Goal: Task Accomplishment & Management: Use online tool/utility

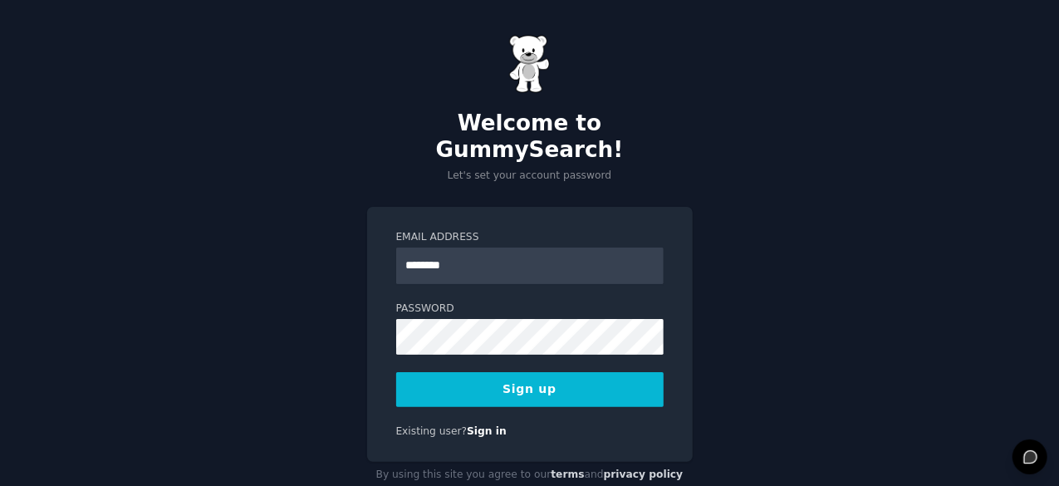
type input "**********"
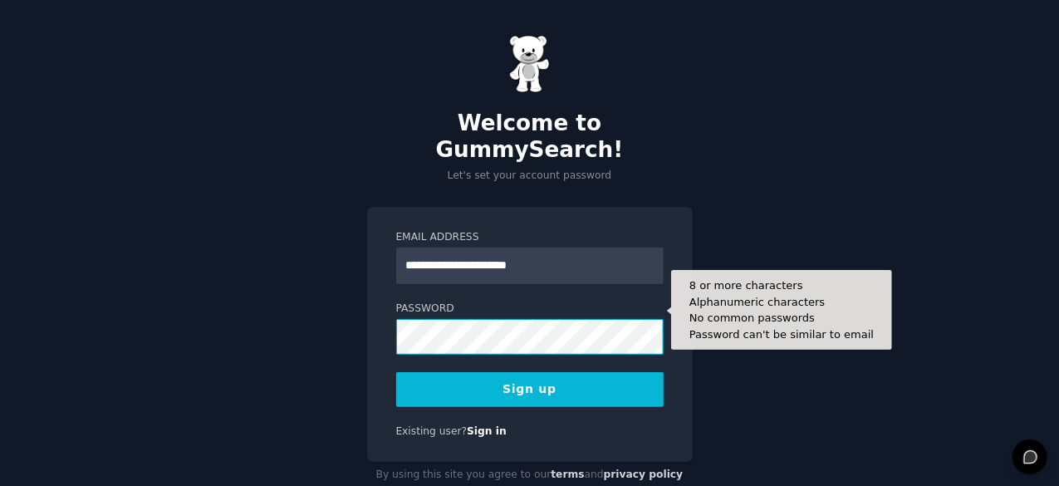
click at [396, 372] on button "Sign up" at bounding box center [530, 389] width 268 height 35
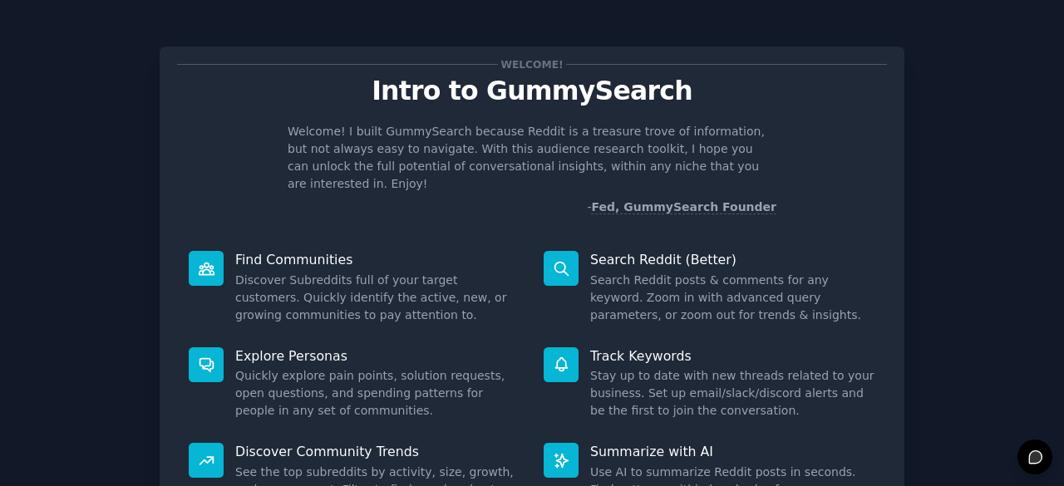
scroll to position [163, 0]
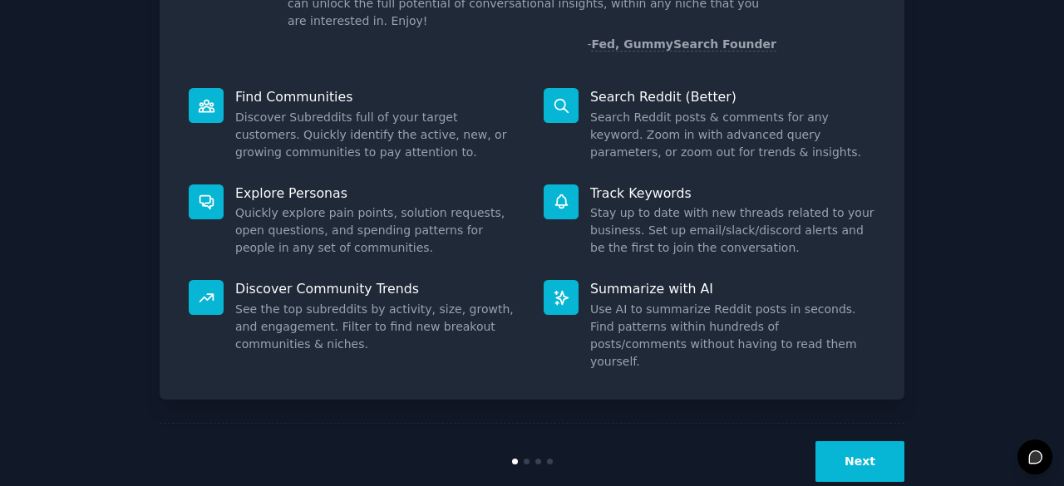
click at [871, 441] on button "Next" at bounding box center [859, 461] width 89 height 41
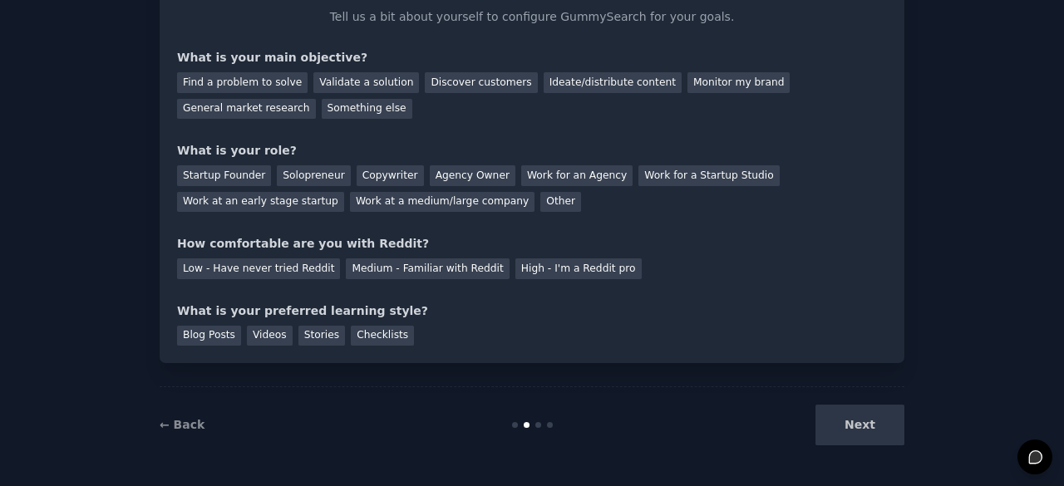
scroll to position [108, 0]
click at [871, 428] on div "Next" at bounding box center [780, 425] width 248 height 41
click at [910, 366] on div "Your goals Let's get acquainted Tell us a bit about yourself to configure Gummy…" at bounding box center [531, 189] width 1017 height 548
click at [881, 435] on div "Next" at bounding box center [780, 425] width 248 height 41
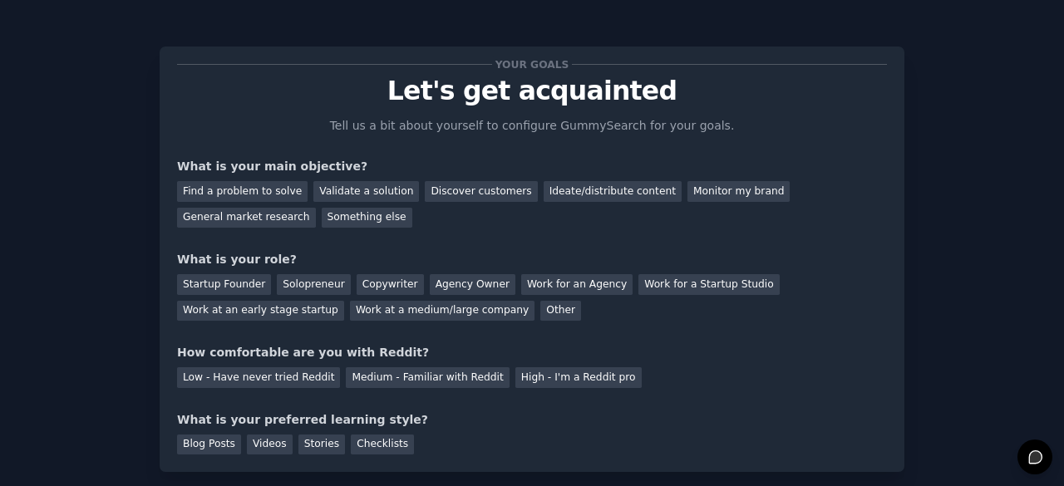
scroll to position [32, 0]
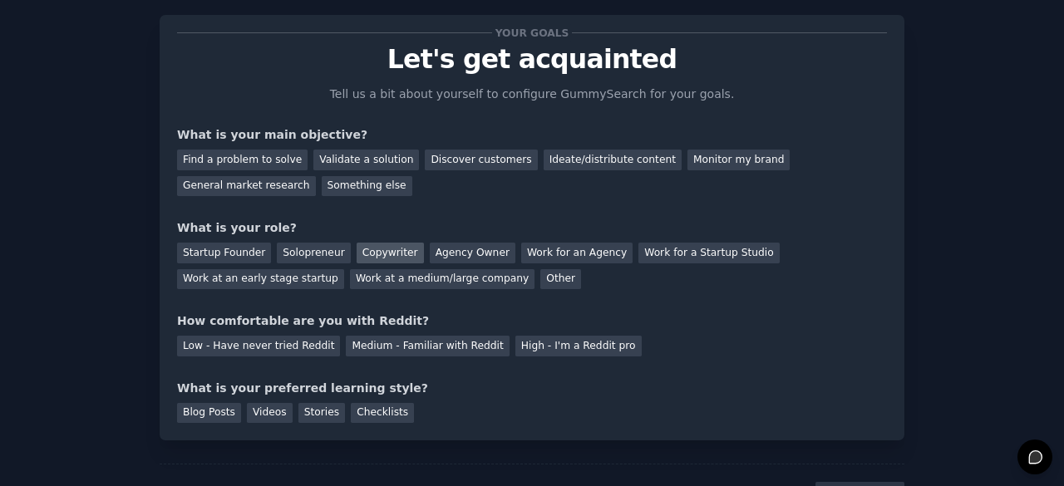
click at [372, 252] on div "Copywriter" at bounding box center [389, 253] width 67 height 21
click at [381, 248] on div "Copywriter" at bounding box center [389, 253] width 67 height 21
click at [435, 264] on div "Startup Founder Solopreneur Copywriter Agency Owner Work for an Agency Work for…" at bounding box center [532, 263] width 710 height 52
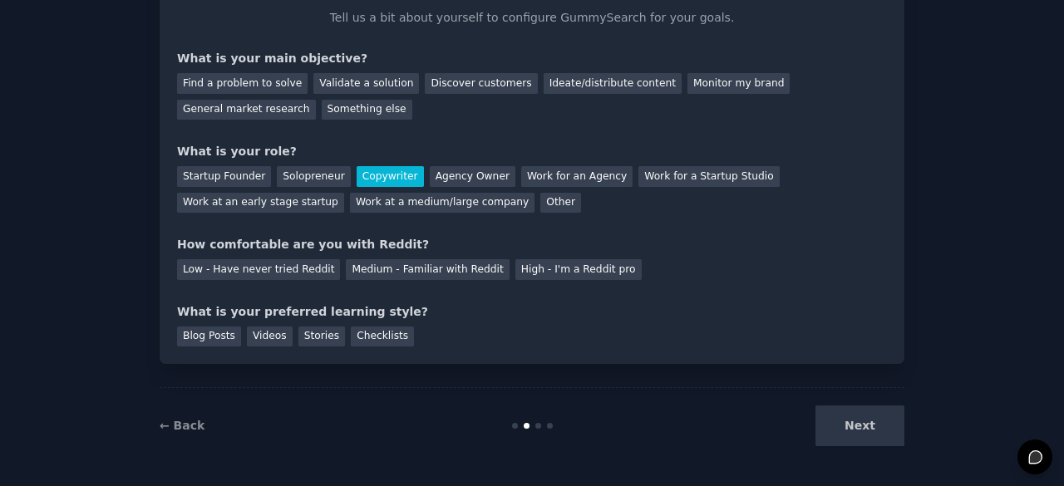
click at [858, 428] on div "Next" at bounding box center [780, 425] width 248 height 41
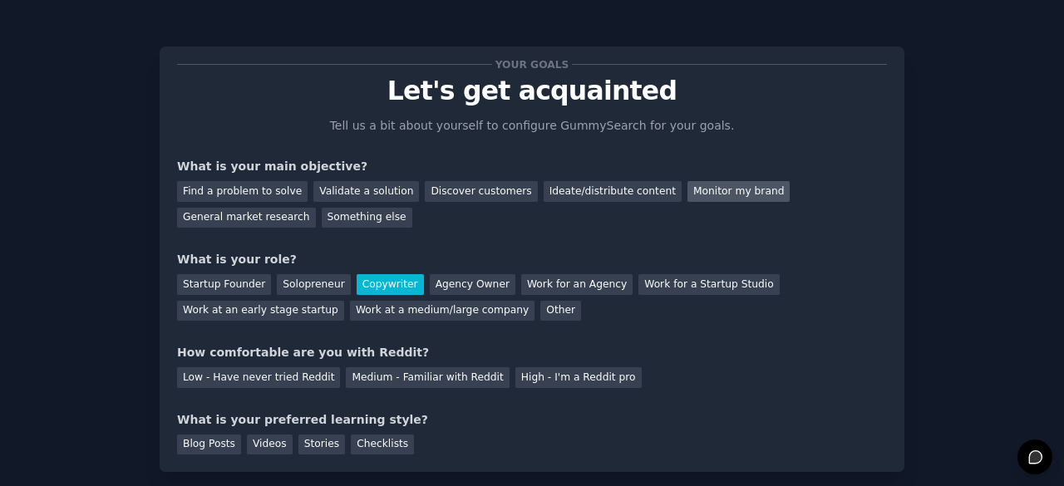
click at [687, 192] on div "Monitor my brand" at bounding box center [738, 191] width 102 height 21
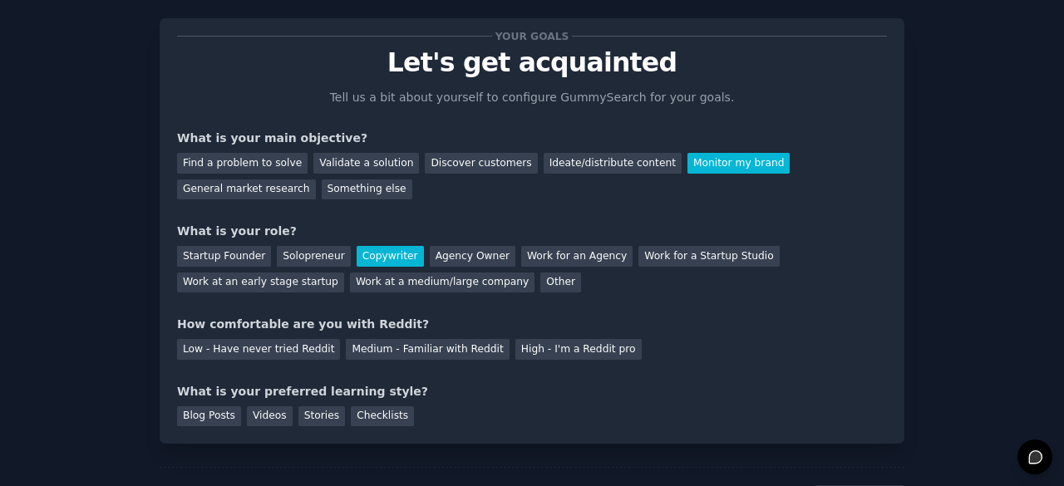
scroll to position [31, 0]
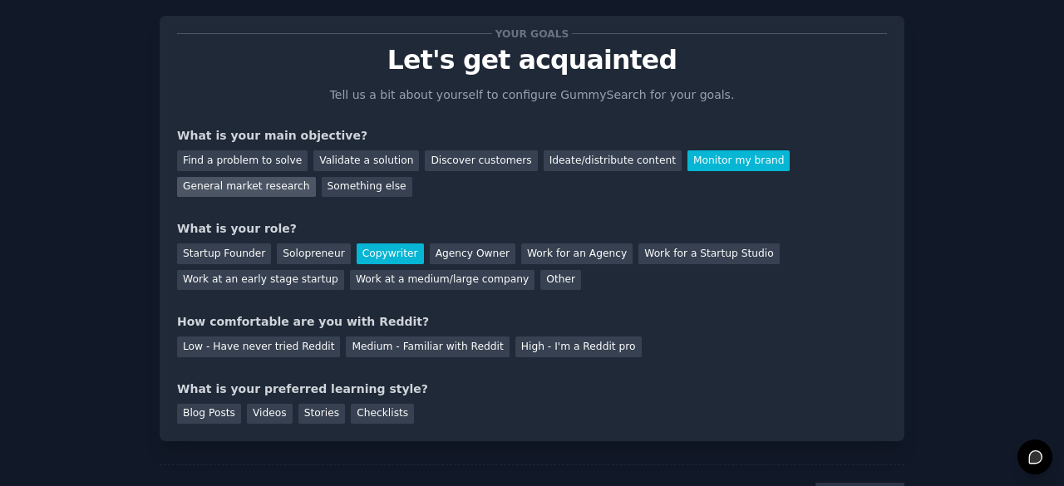
click at [316, 177] on div "General market research" at bounding box center [246, 187] width 139 height 21
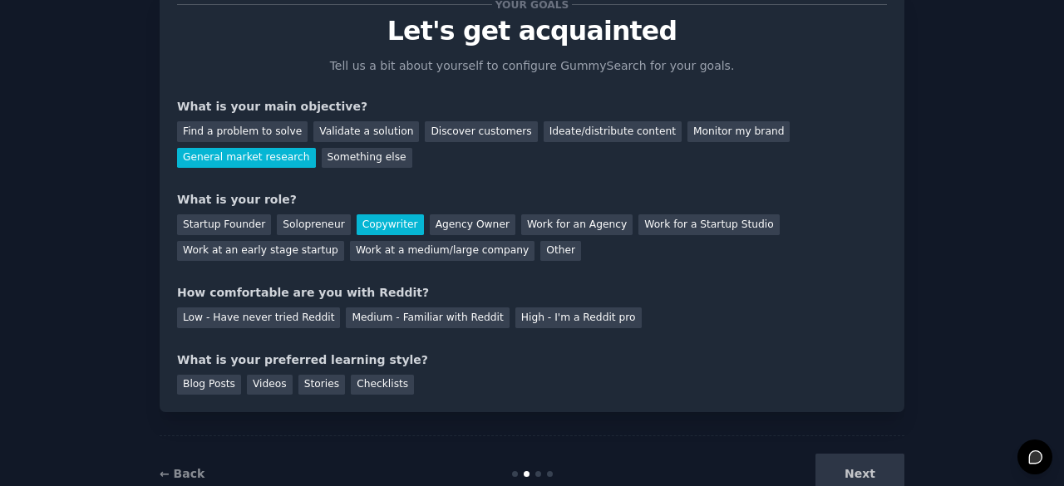
scroll to position [62, 0]
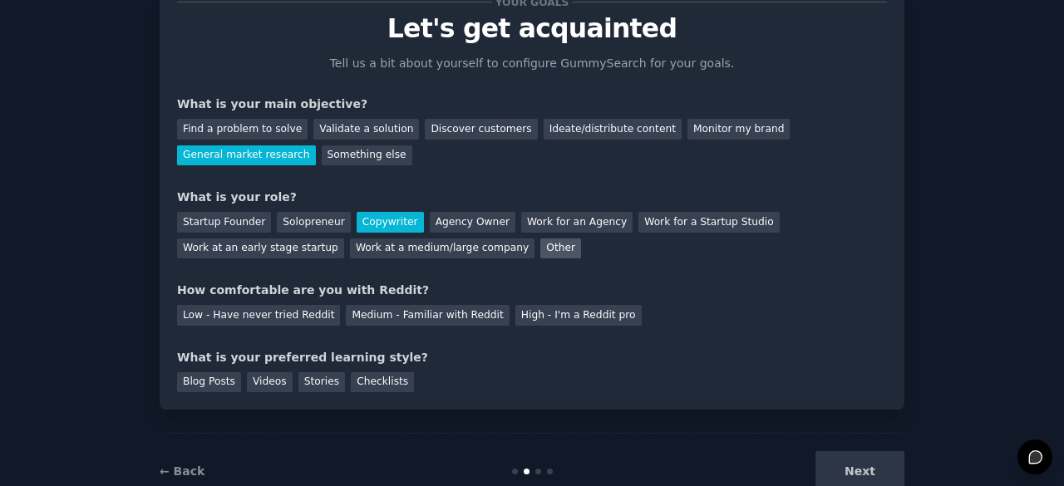
click at [540, 242] on div "Other" at bounding box center [560, 248] width 41 height 21
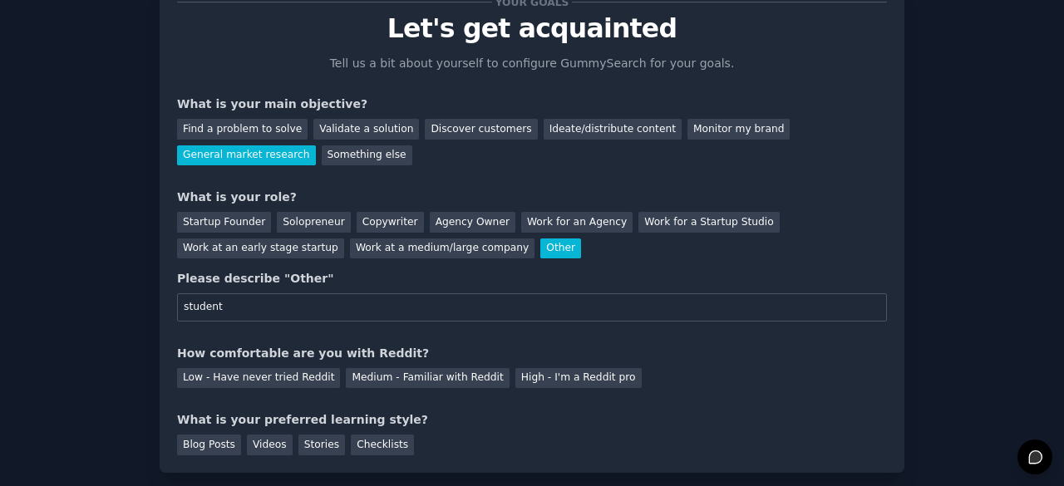
scroll to position [102, 0]
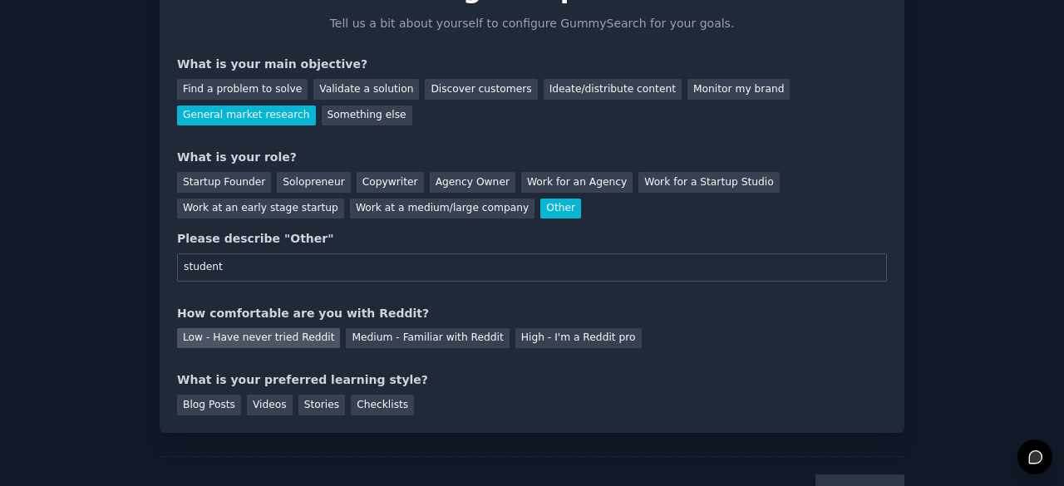
type input "student"
click at [307, 345] on div "Low - Have never tried Reddit" at bounding box center [258, 338] width 163 height 21
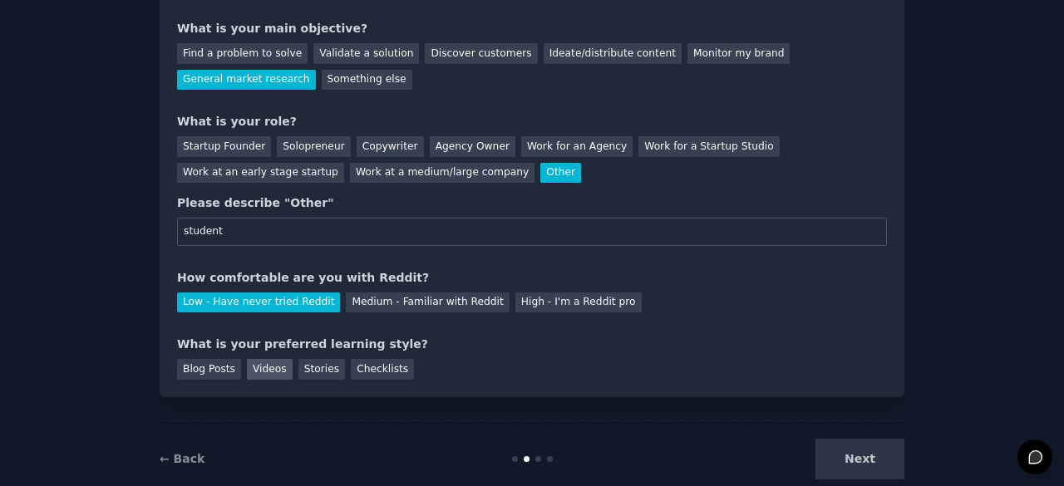
click at [271, 365] on div "Videos" at bounding box center [270, 369] width 46 height 21
click at [846, 457] on button "Next" at bounding box center [859, 459] width 89 height 41
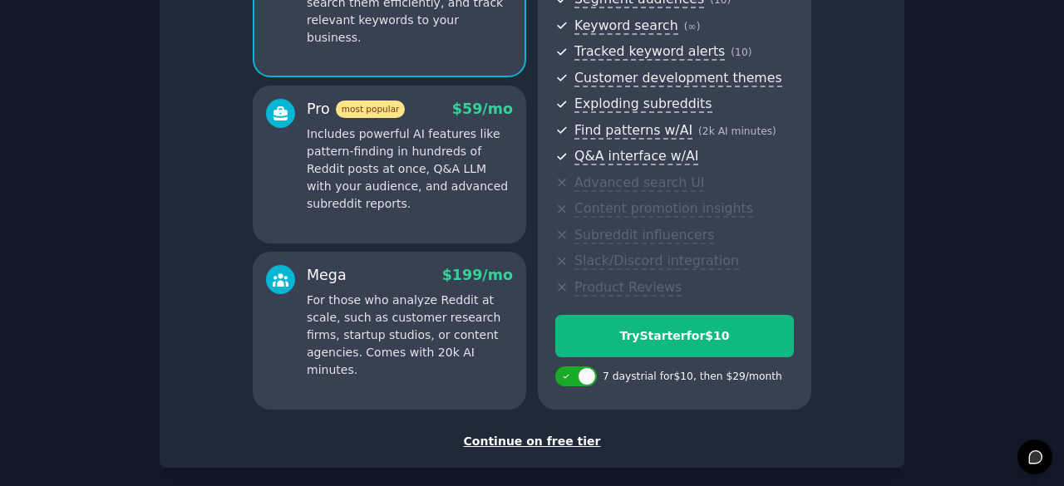
scroll to position [309, 0]
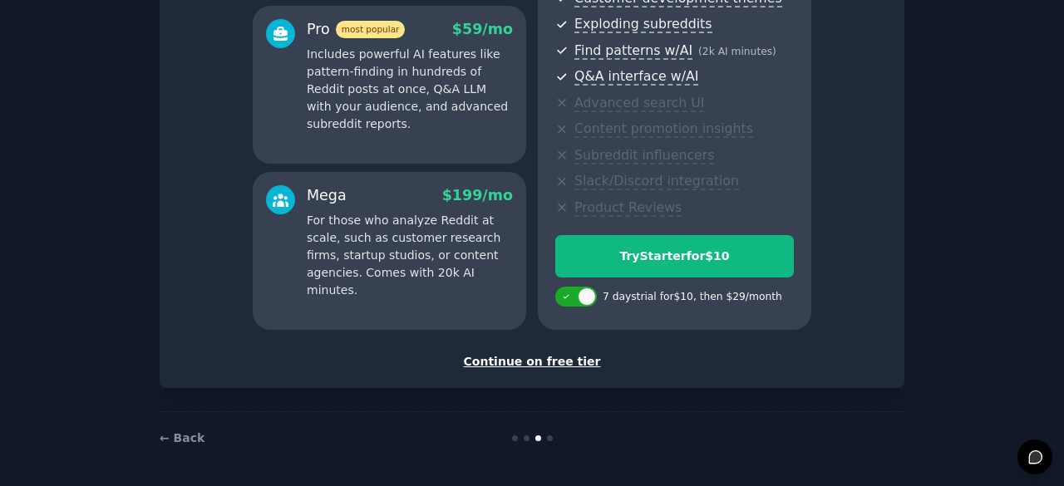
click at [560, 366] on div "Continue on free tier" at bounding box center [532, 361] width 710 height 17
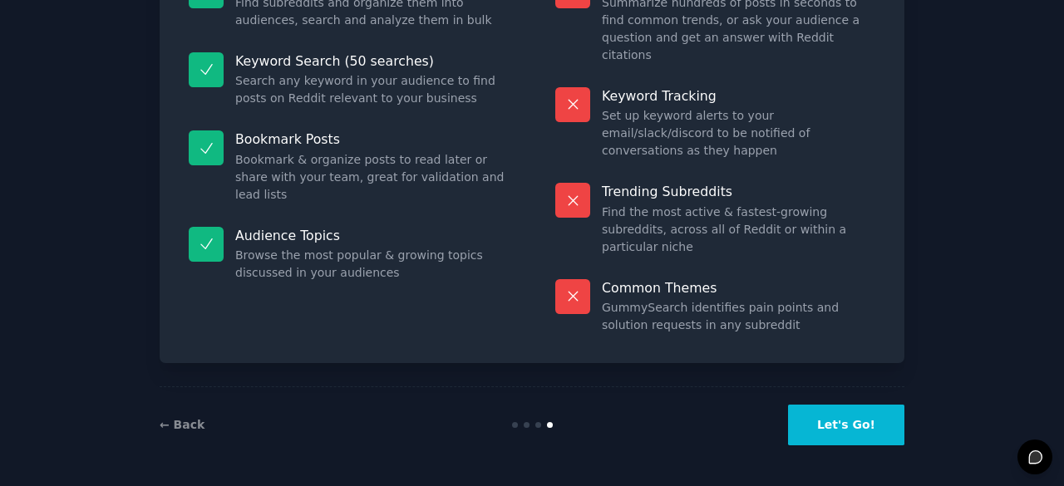
scroll to position [160, 0]
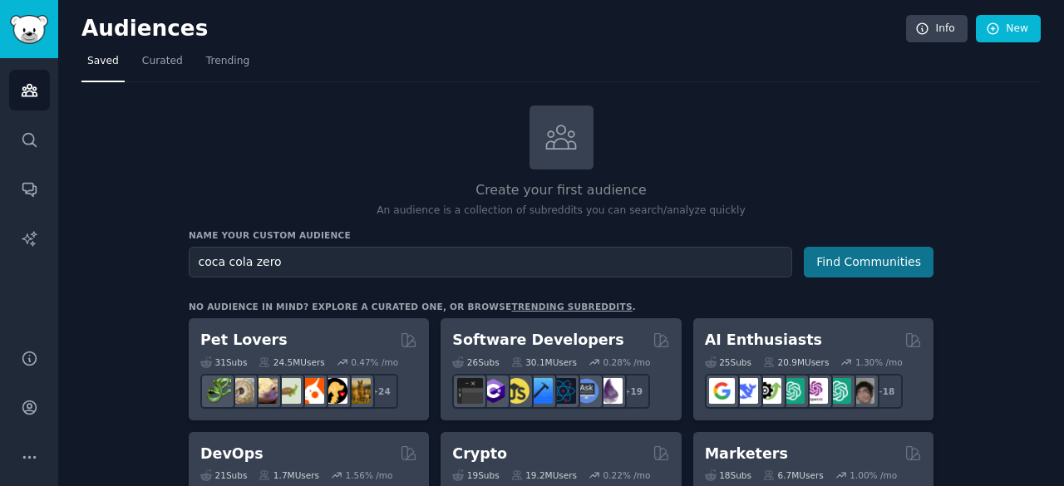
type input "coca cola zero"
click at [824, 258] on button "Find Communities" at bounding box center [868, 262] width 130 height 31
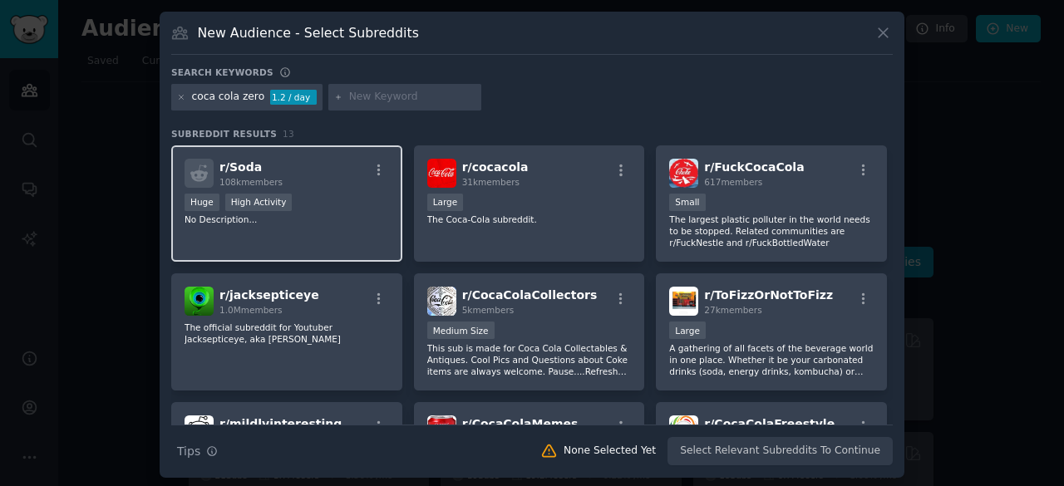
click at [354, 212] on div "Huge High Activity" at bounding box center [286, 204] width 204 height 21
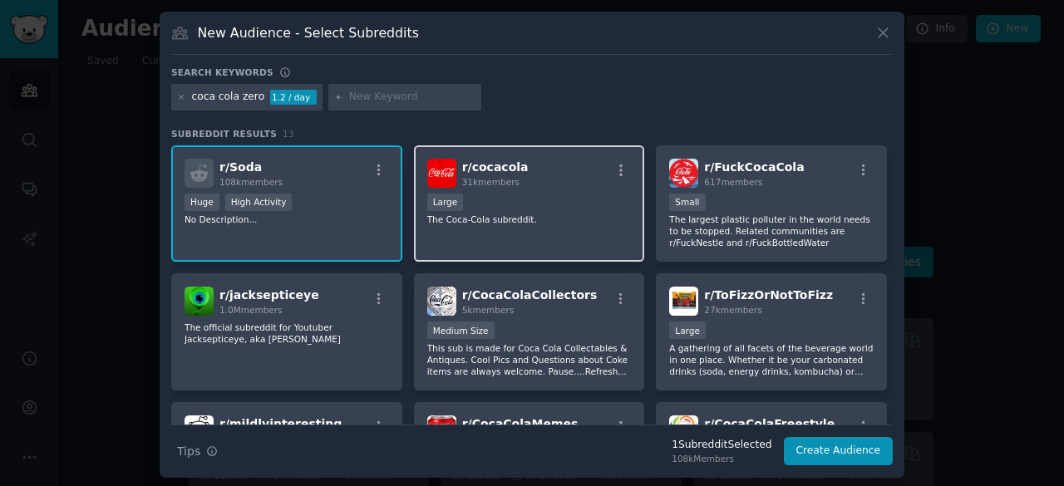
click at [559, 216] on p "The Coca-Cola subreddit." at bounding box center [529, 220] width 204 height 12
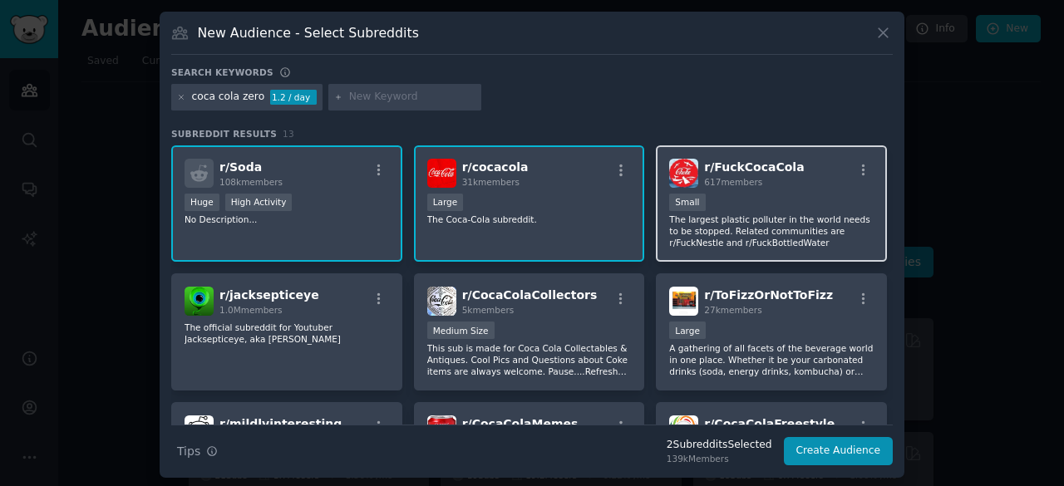
click at [754, 236] on p "The largest plastic polluter in the world needs to be stopped. Related communit…" at bounding box center [771, 231] width 204 height 35
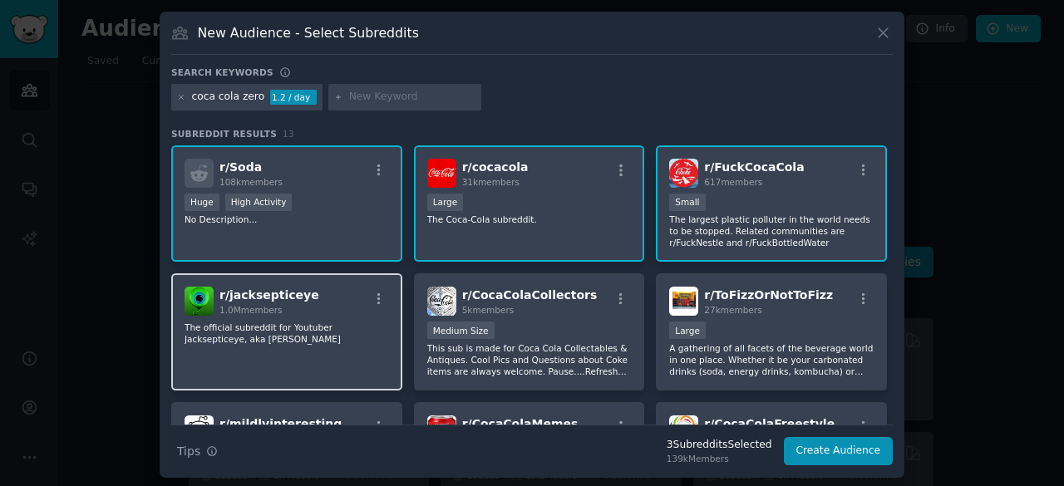
click at [336, 323] on p "The official subreddit for Youtuber Jacksepticeye, aka [PERSON_NAME]" at bounding box center [286, 333] width 204 height 23
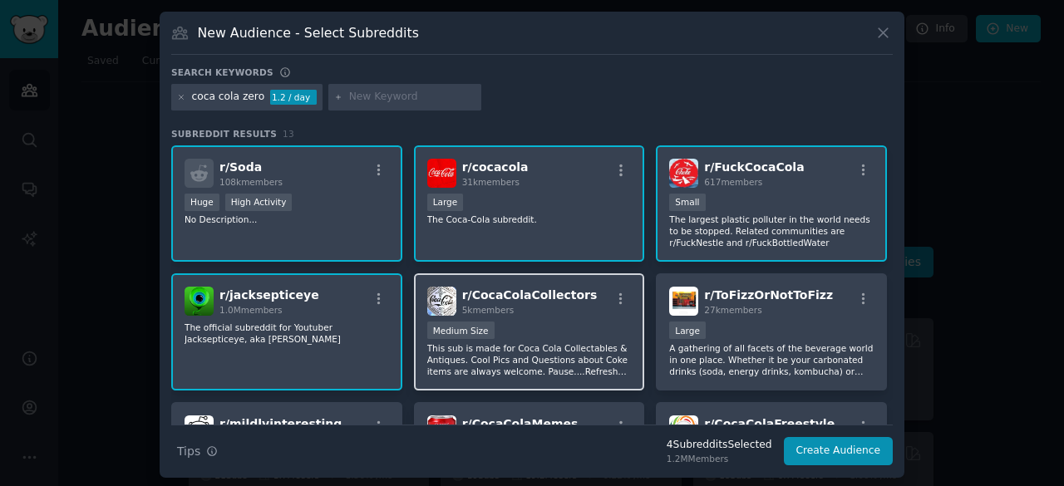
click at [541, 324] on div "1000 - 10,000 members Medium Size" at bounding box center [529, 332] width 204 height 21
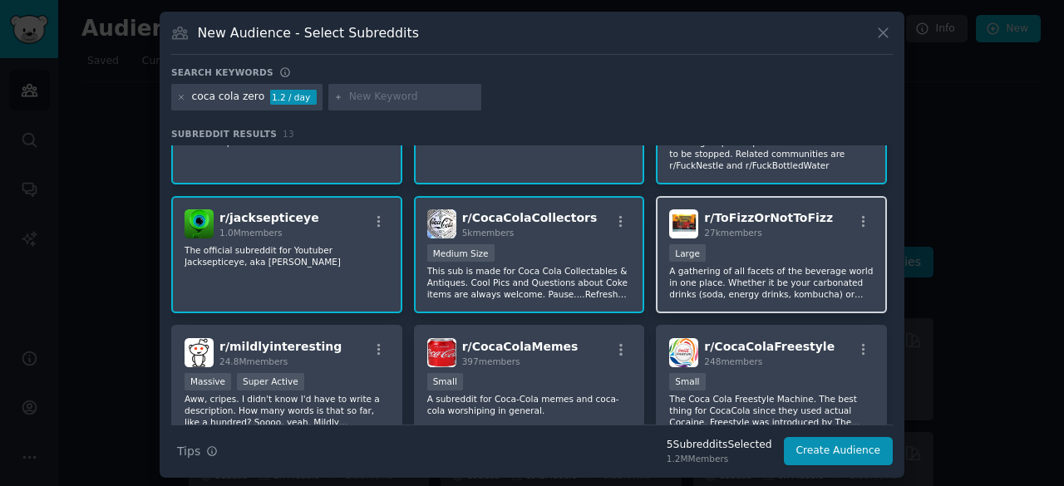
scroll to position [78, 0]
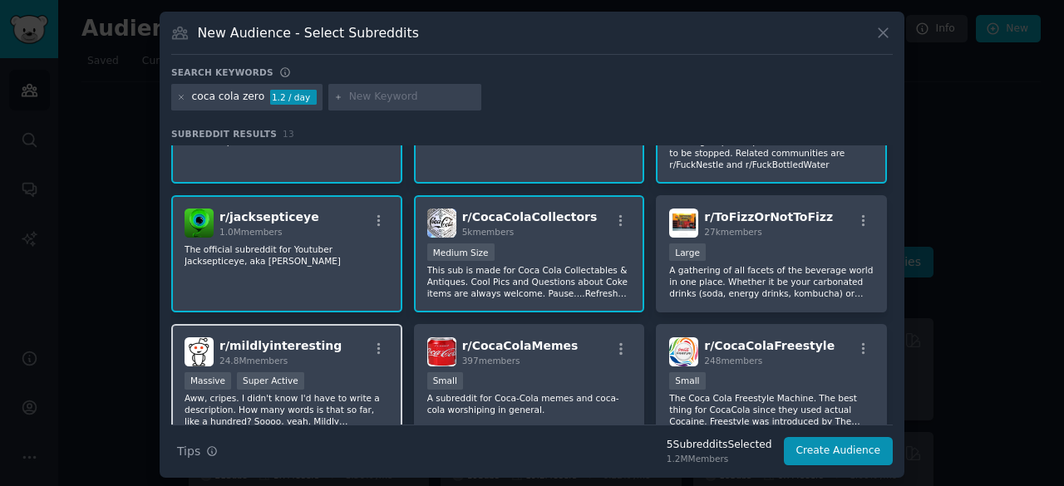
click at [316, 394] on p "Aww, cripes. I didn't know I'd have to write a description. How many words is t…" at bounding box center [286, 409] width 204 height 35
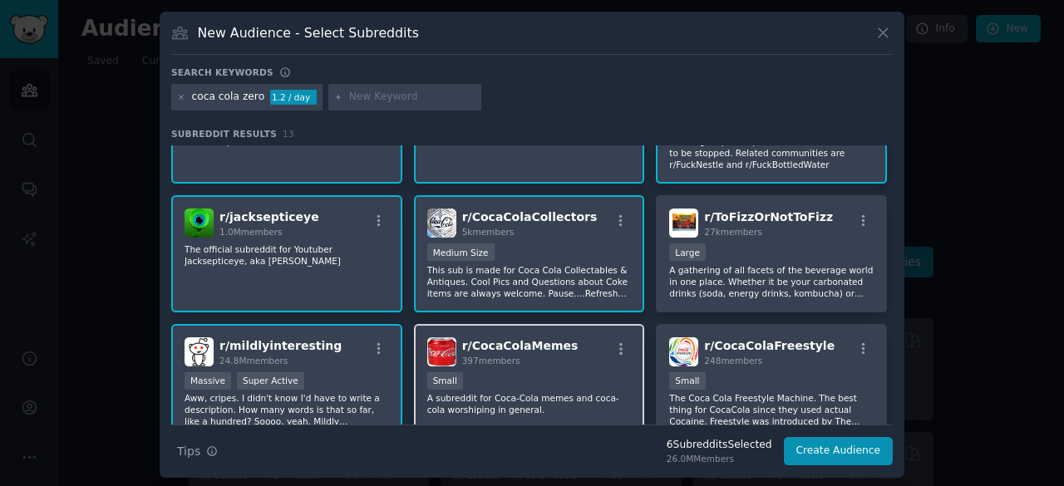
scroll to position [130, 0]
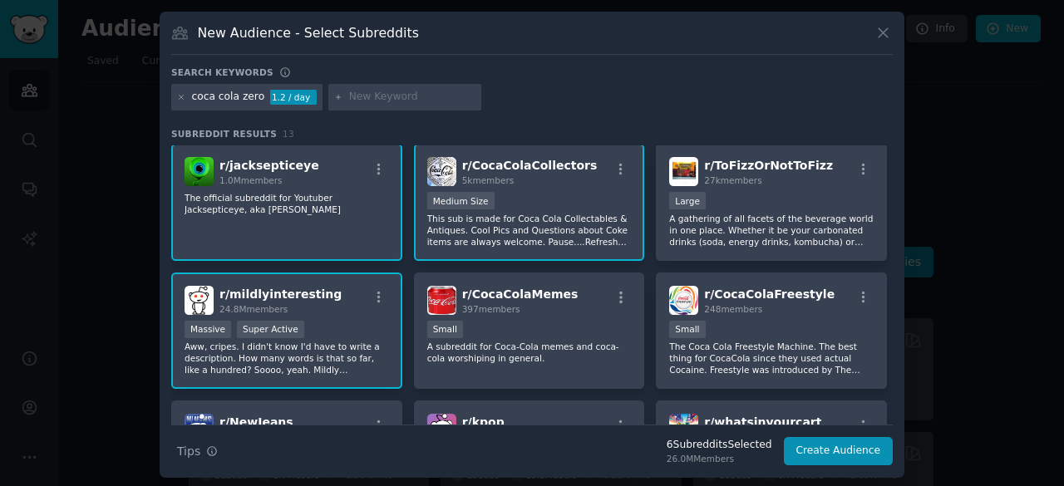
click at [338, 353] on p "Aww, cripes. I didn't know I'd have to write a description. How many words is t…" at bounding box center [286, 358] width 204 height 35
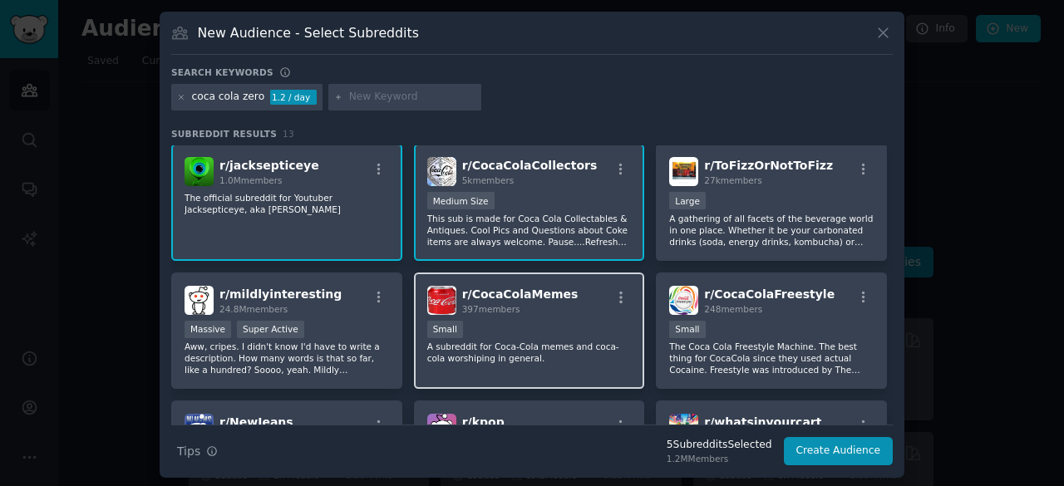
click at [523, 344] on p "A subreddit for Coca-Cola memes and coca-cola worshiping in general." at bounding box center [529, 352] width 204 height 23
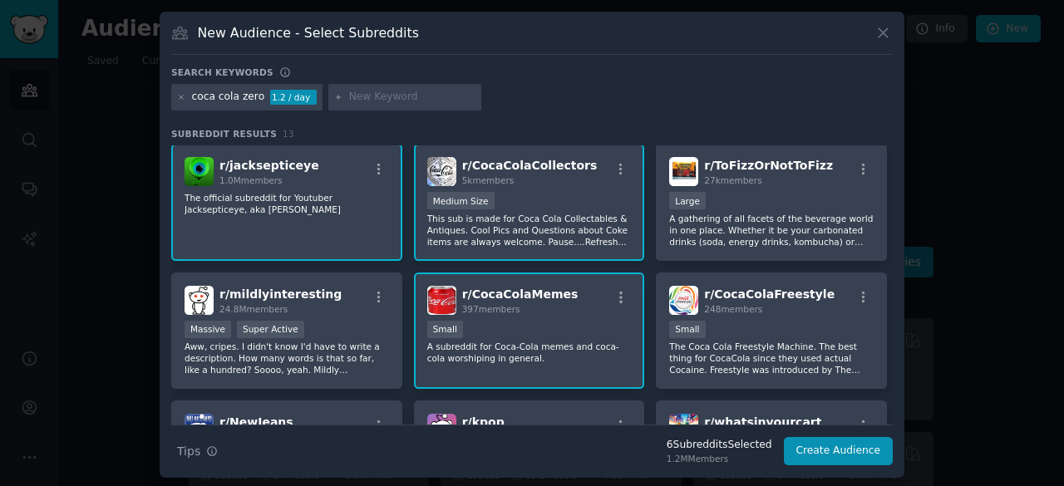
click at [489, 343] on p "A subreddit for Coca-Cola memes and coca-cola worshiping in general." at bounding box center [529, 352] width 204 height 23
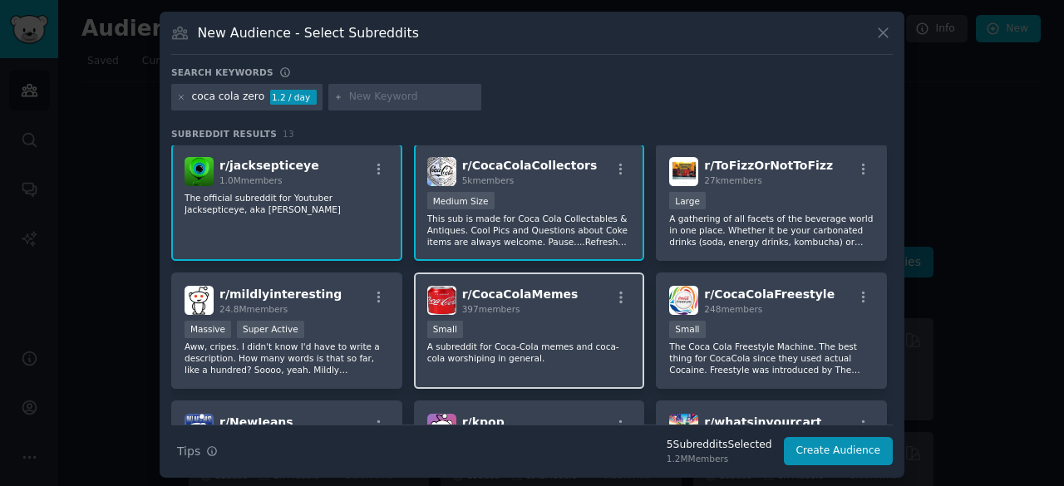
scroll to position [0, 0]
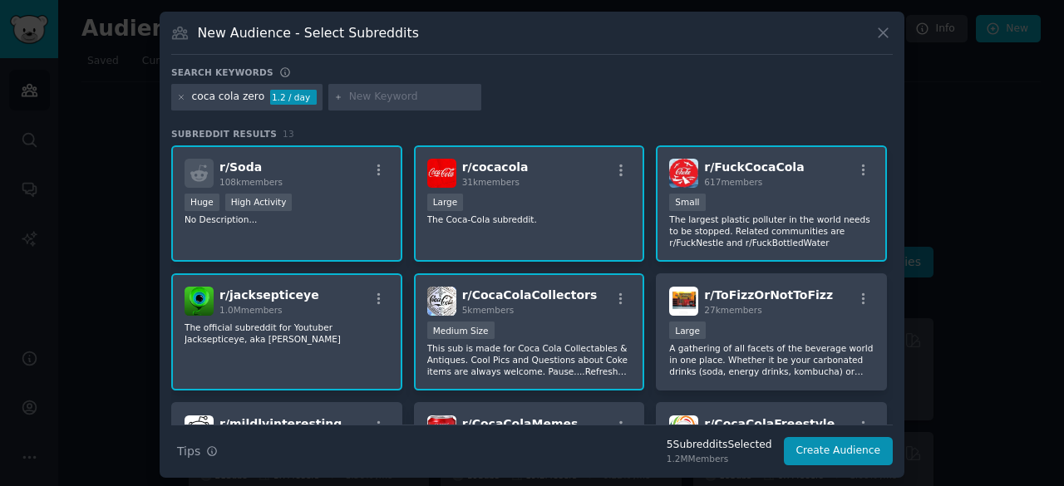
click at [811, 219] on p "The largest plastic polluter in the world needs to be stopped. Related communit…" at bounding box center [771, 231] width 204 height 35
drag, startPoint x: 607, startPoint y: 295, endPoint x: 577, endPoint y: 424, distance: 132.4
click at [577, 424] on div "Search keywords coca cola zero 1.2 / day Subreddit Results 13 r/ Soda 108k memb…" at bounding box center [531, 266] width 721 height 400
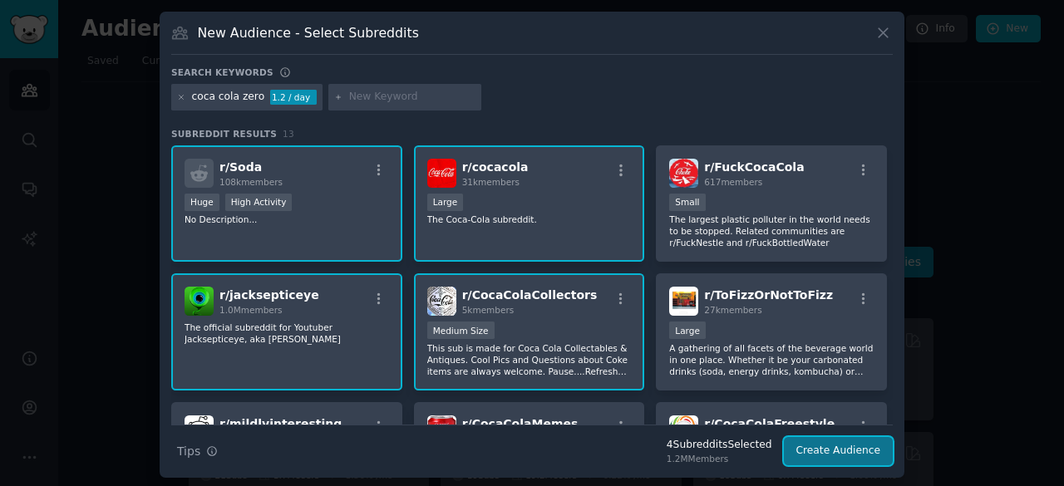
click at [838, 445] on button "Create Audience" at bounding box center [839, 451] width 110 height 28
